Goal: Task Accomplishment & Management: Complete application form

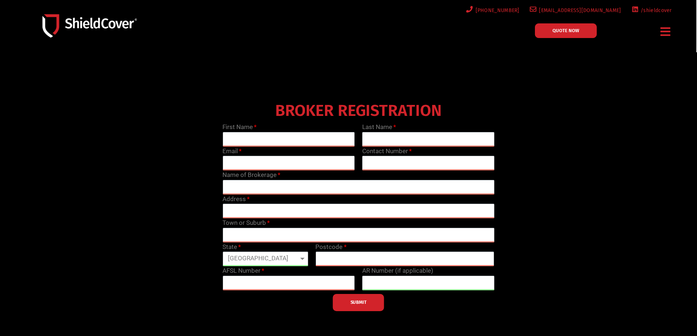
click at [288, 131] on div "First Name" at bounding box center [289, 135] width 140 height 24
click at [286, 138] on input "text" at bounding box center [289, 139] width 132 height 15
type input "Raksha"
click at [422, 139] on input "text" at bounding box center [428, 139] width 132 height 15
type input "[PERSON_NAME]"
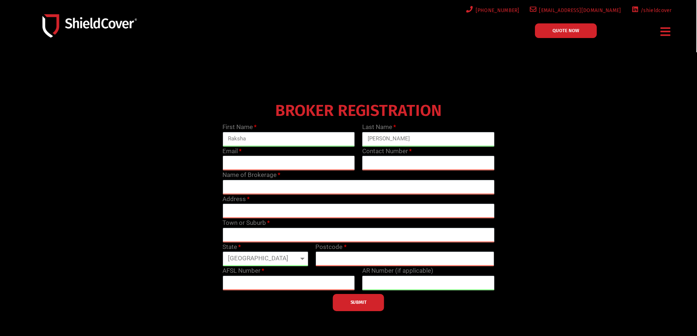
click at [248, 165] on input "email" at bounding box center [289, 163] width 132 height 15
type input "[EMAIL_ADDRESS][DOMAIN_NAME]"
click at [377, 164] on input "text" at bounding box center [428, 163] width 132 height 15
type input "0458 537 909"
click at [310, 186] on input "text" at bounding box center [359, 187] width 272 height 15
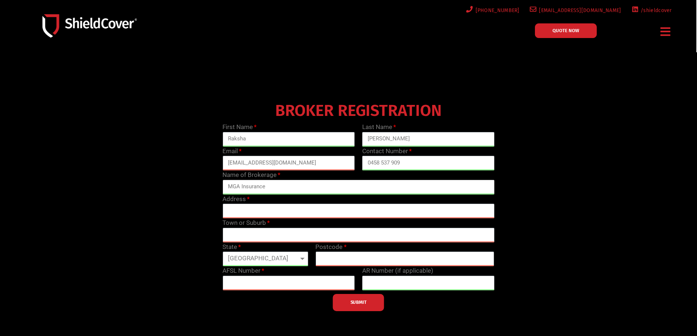
type input "MGA Insurance"
click at [304, 214] on input "text" at bounding box center [359, 211] width 272 height 15
click at [266, 207] on input "text" at bounding box center [359, 211] width 272 height 15
type input "Level 22, [STREET_ADDRESS]"
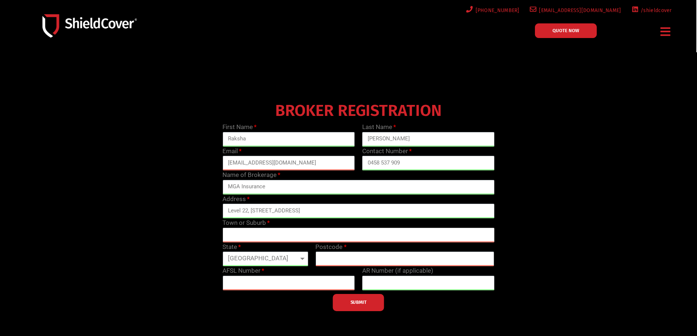
click at [255, 236] on input "text" at bounding box center [359, 235] width 272 height 15
type input "[GEOGRAPHIC_DATA]"
click at [273, 258] on select "[GEOGRAPHIC_DATA] [GEOGRAPHIC_DATA] [GEOGRAPHIC_DATA] [GEOGRAPHIC_DATA] [GEOGRA…" at bounding box center [266, 259] width 86 height 15
select select "[GEOGRAPHIC_DATA]"
click at [223, 252] on select "[GEOGRAPHIC_DATA] [GEOGRAPHIC_DATA] [GEOGRAPHIC_DATA] [GEOGRAPHIC_DATA] [GEOGRA…" at bounding box center [266, 259] width 86 height 15
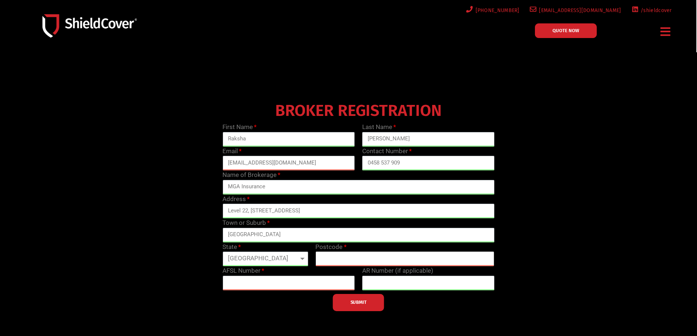
click at [324, 258] on input "text" at bounding box center [404, 259] width 179 height 15
type input "2060"
click at [289, 276] on input "text" at bounding box center [289, 283] width 132 height 15
type input "244601"
click at [403, 285] on input "text" at bounding box center [428, 283] width 132 height 15
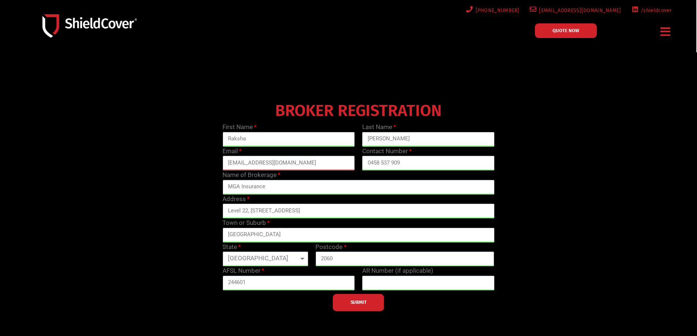
click at [360, 308] on button "SUBMIT" at bounding box center [358, 302] width 51 height 17
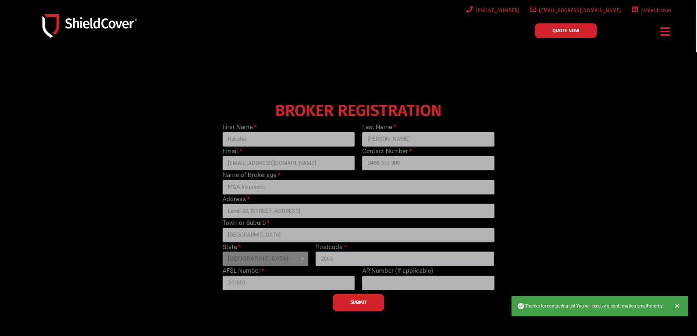
click at [539, 218] on div "BROKER REGISTRATION First Name Raksha Last Name [PERSON_NAME] Email [EMAIL_ADDR…" at bounding box center [358, 205] width 558 height 212
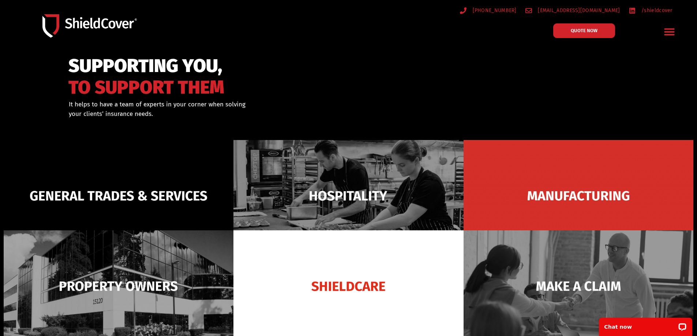
click at [668, 30] on icon "Menu Toggle" at bounding box center [669, 31] width 11 height 11
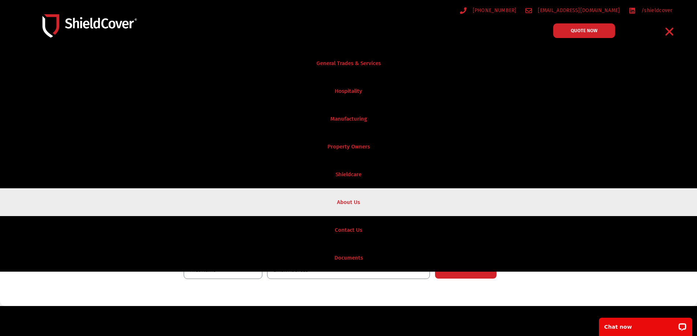
scroll to position [476, 0]
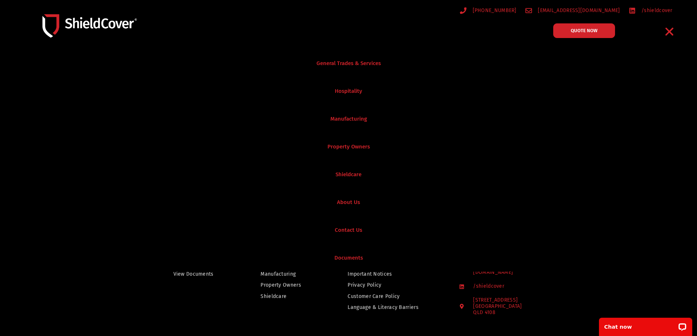
click at [667, 32] on icon "Menu Toggle" at bounding box center [669, 31] width 11 height 11
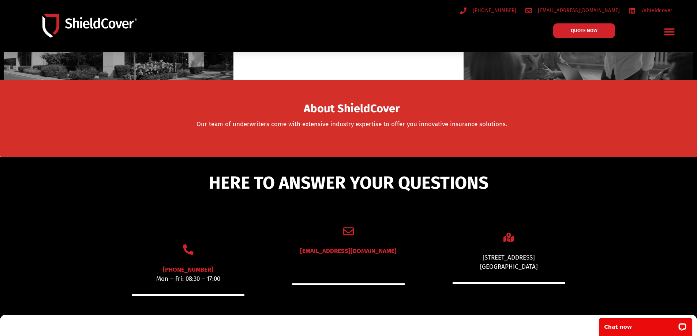
scroll to position [232, 0]
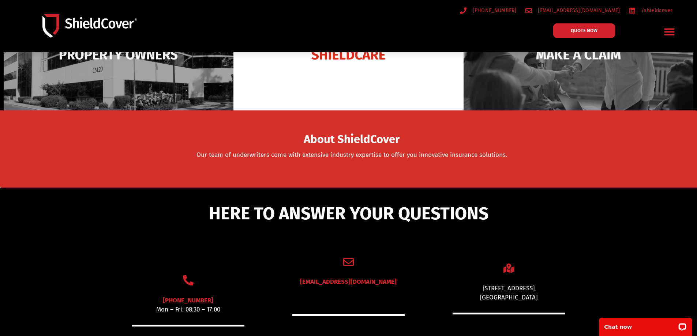
drag, startPoint x: 493, startPoint y: 171, endPoint x: 430, endPoint y: 193, distance: 66.1
click at [430, 193] on div "HERE TO ANSWER YOUR QUESTIONS" at bounding box center [348, 214] width 697 height 52
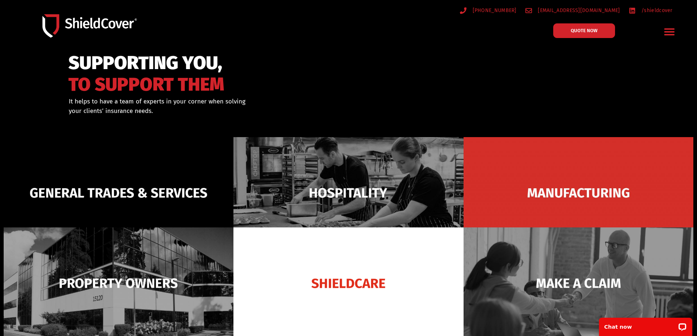
scroll to position [0, 0]
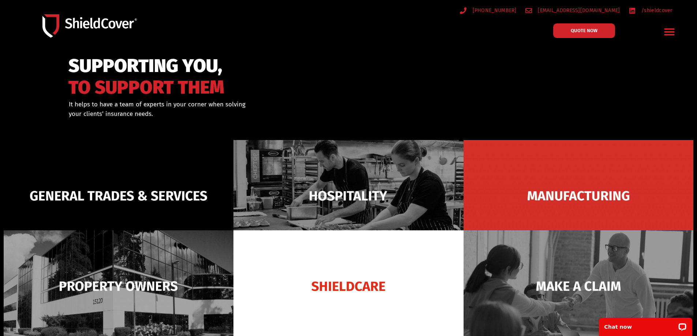
click at [670, 34] on icon "Menu Toggle" at bounding box center [669, 31] width 11 height 11
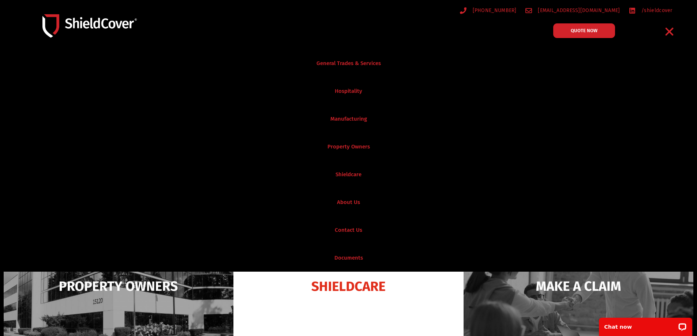
click at [672, 34] on icon "Menu Toggle" at bounding box center [670, 32] width 8 height 8
